Goal: Task Accomplishment & Management: Manage account settings

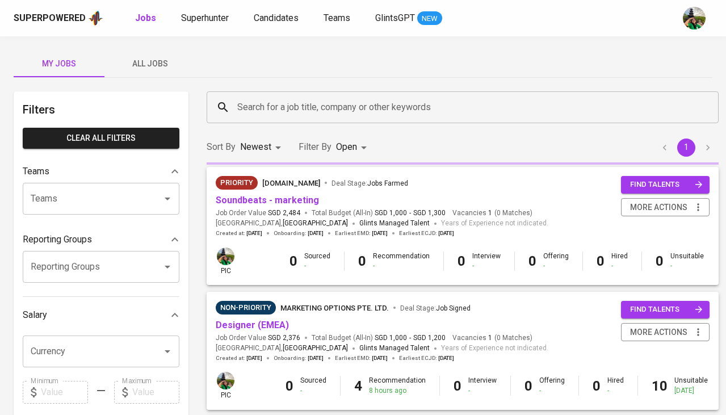
scroll to position [68, 0]
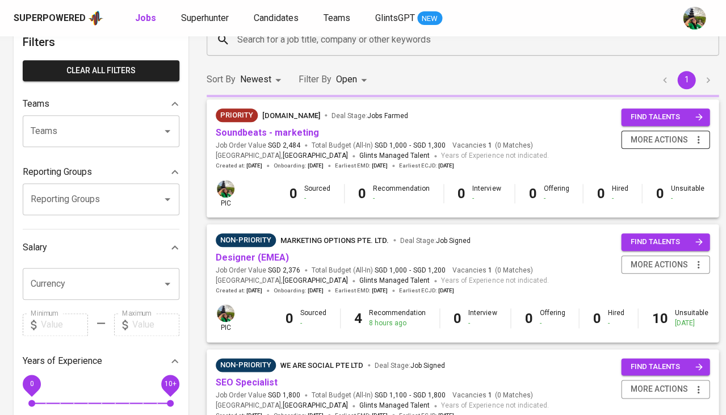
click at [698, 136] on icon "button" at bounding box center [697, 139] width 11 height 11
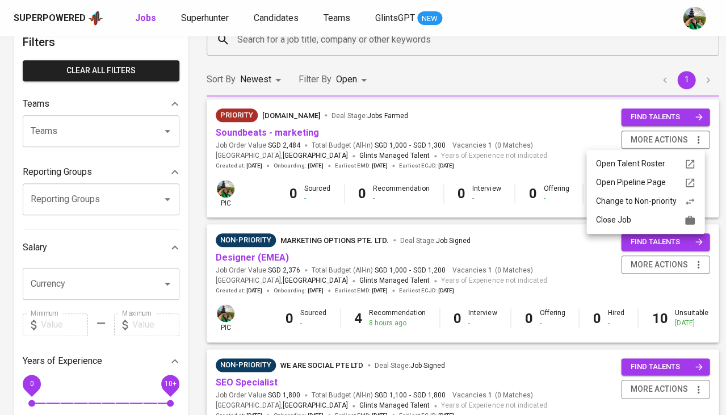
click at [643, 222] on div "Close Job" at bounding box center [645, 220] width 100 height 12
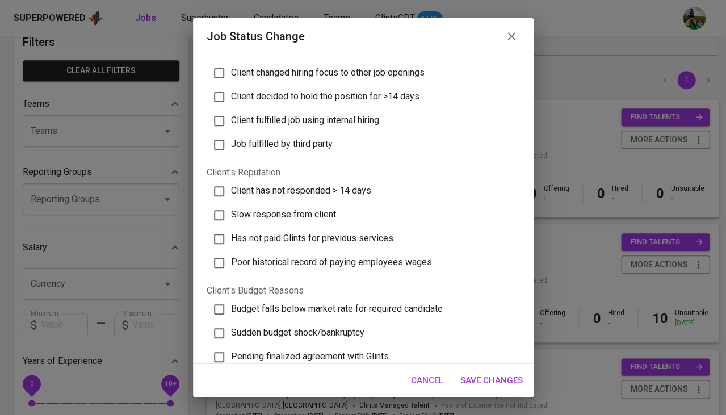
scroll to position [74, 0]
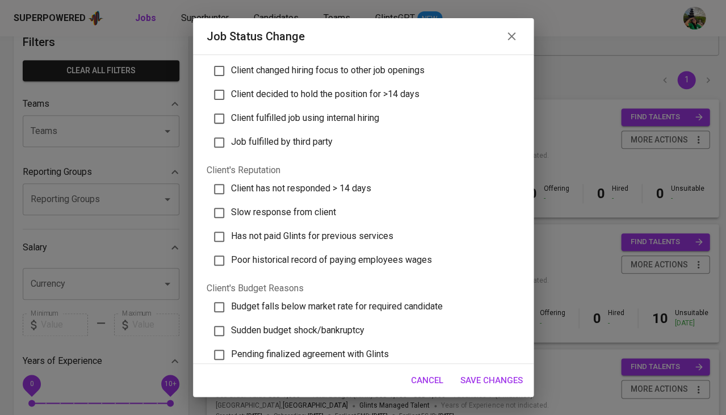
click at [346, 254] on span "Poor historical record of paying employees wages" at bounding box center [331, 259] width 201 height 11
click at [231, 249] on input "Poor historical record of paying employees wages" at bounding box center [219, 261] width 24 height 24
checkbox input "true"
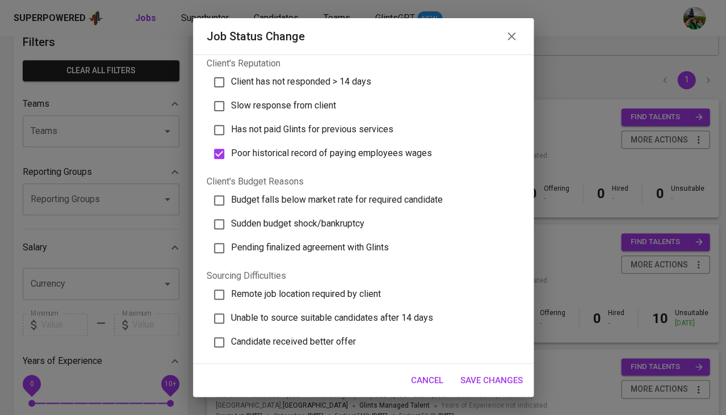
scroll to position [174, 0]
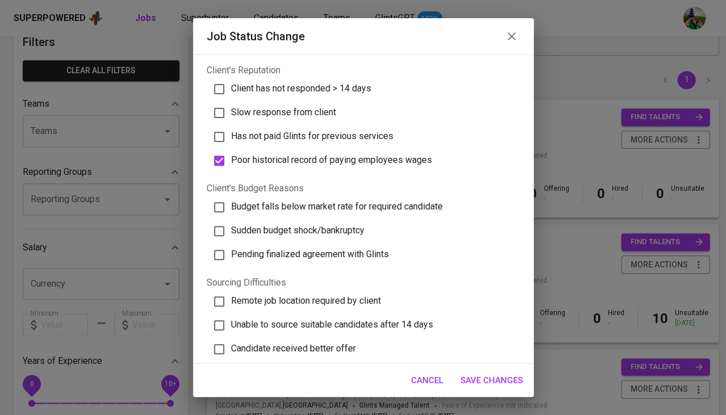
click at [349, 201] on span "Budget falls below market rate for required candidate" at bounding box center [337, 206] width 212 height 11
click at [231, 195] on input "Budget falls below market rate for required candidate" at bounding box center [219, 207] width 24 height 24
checkbox input "true"
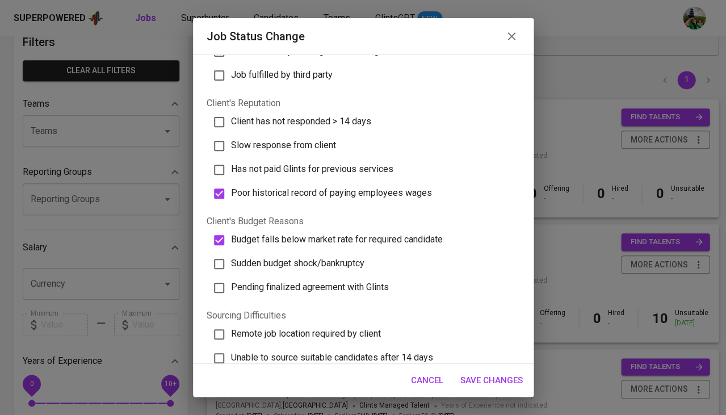
click at [358, 187] on span "Poor historical record of paying employees wages" at bounding box center [331, 192] width 201 height 11
click at [231, 182] on input "Poor historical record of paying employees wages" at bounding box center [219, 194] width 24 height 24
checkbox input "false"
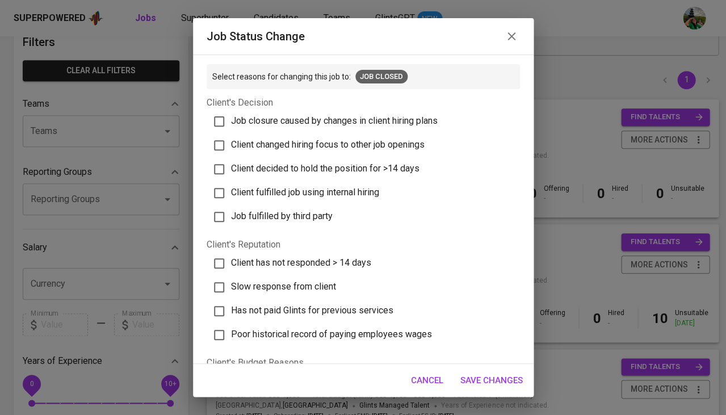
scroll to position [0, 0]
click at [494, 384] on span "Save Changes" at bounding box center [491, 380] width 62 height 15
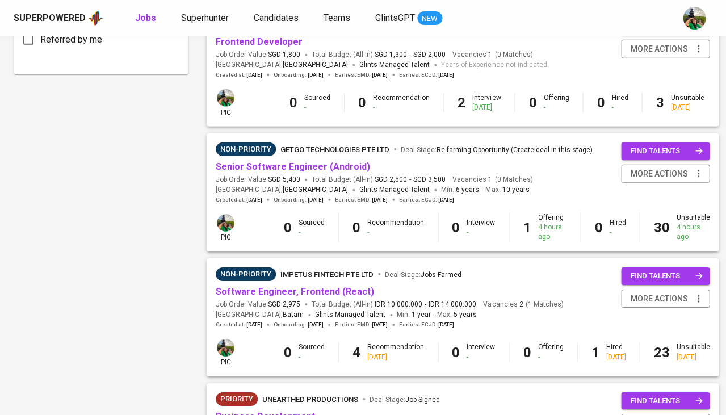
scroll to position [657, 0]
click at [255, 161] on link "Senior Software Engineer (Android)" at bounding box center [293, 166] width 154 height 11
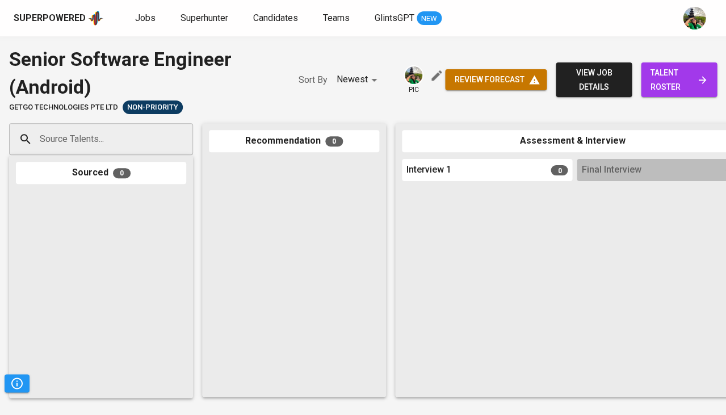
scroll to position [0, 0]
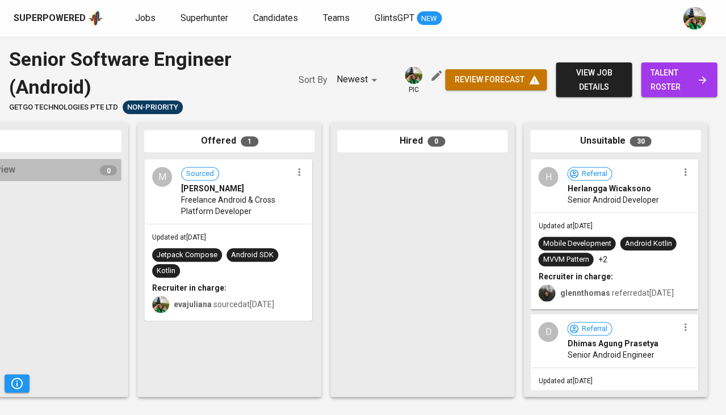
click at [253, 201] on span "Freelance Android & Cross Platform Developer" at bounding box center [236, 205] width 111 height 23
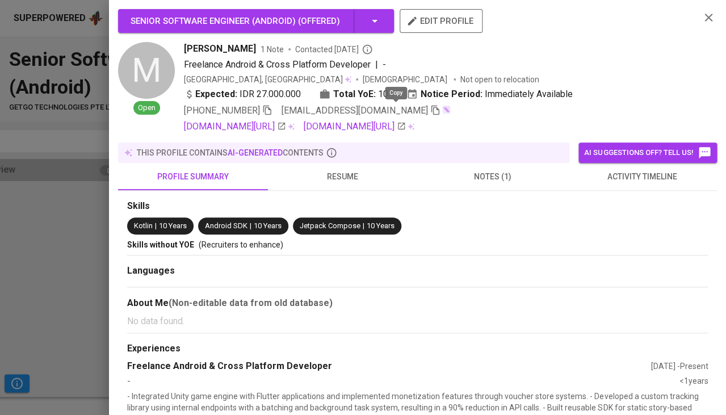
click at [431, 107] on icon "button" at bounding box center [435, 111] width 8 height 10
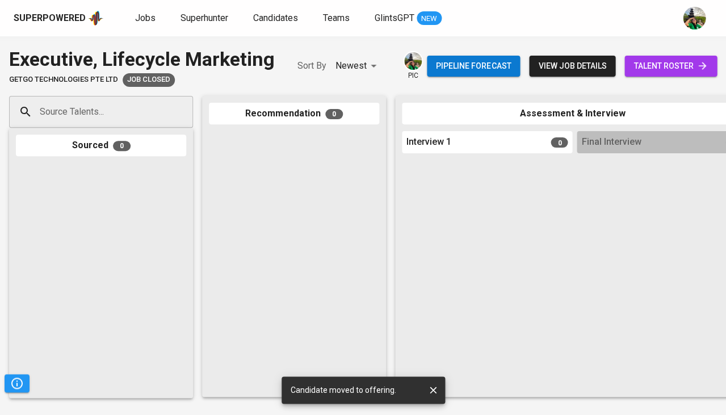
scroll to position [0, 500]
